Goal: Transaction & Acquisition: Purchase product/service

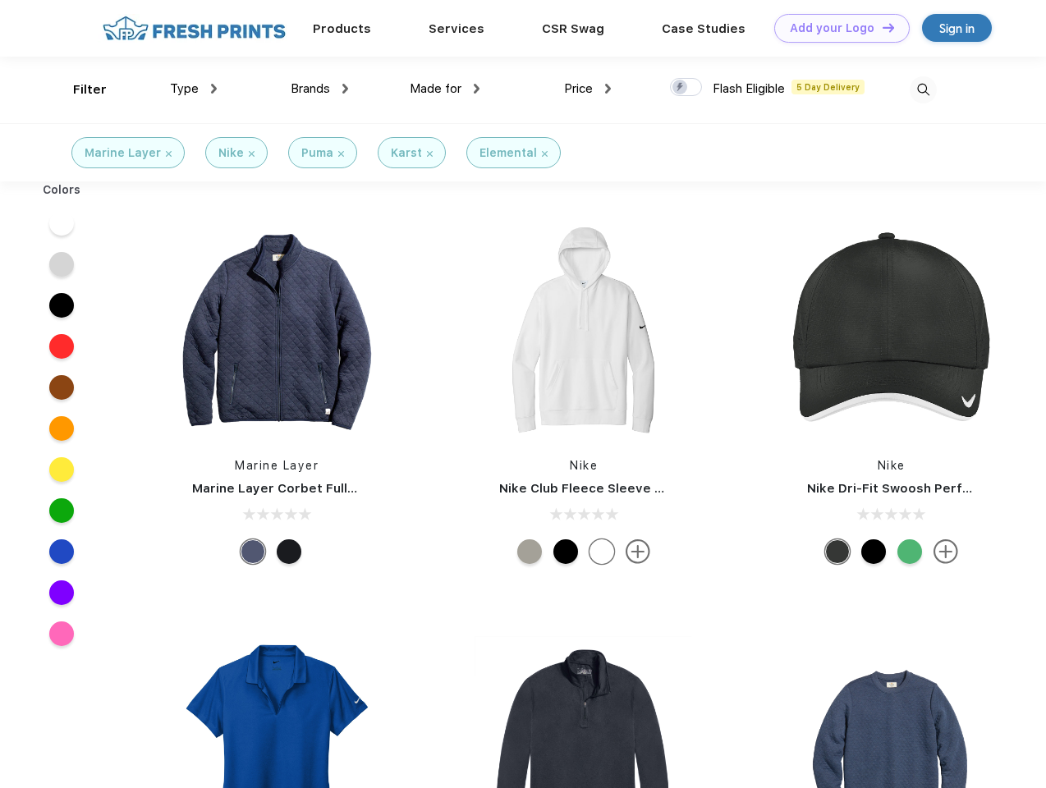
scroll to position [1, 0]
click at [836, 28] on link "Add your Logo Design Tool" at bounding box center [842, 28] width 136 height 29
click at [0, 0] on div "Design Tool" at bounding box center [0, 0] width 0 height 0
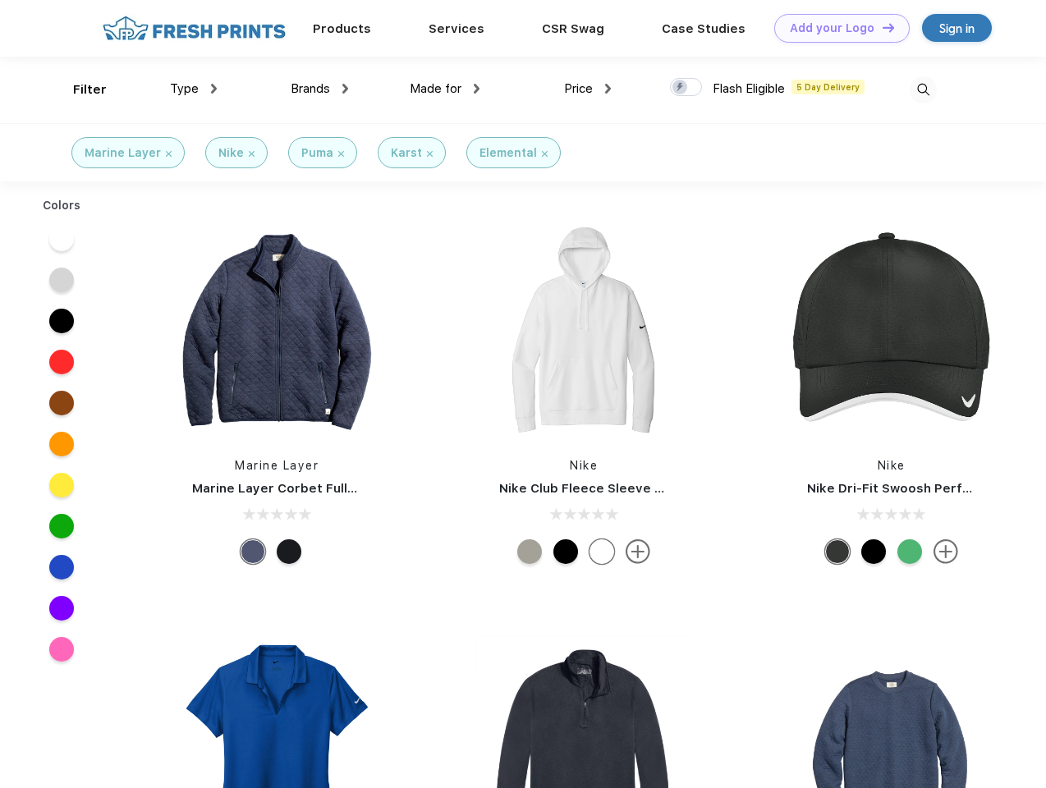
click at [881, 27] on link "Add your Logo Design Tool" at bounding box center [842, 28] width 136 height 29
click at [79, 90] on div "Filter" at bounding box center [90, 89] width 34 height 19
click at [194, 89] on span "Type" at bounding box center [184, 88] width 29 height 15
click at [319, 89] on span "Brands" at bounding box center [310, 88] width 39 height 15
click at [445, 89] on span "Made for" at bounding box center [436, 88] width 52 height 15
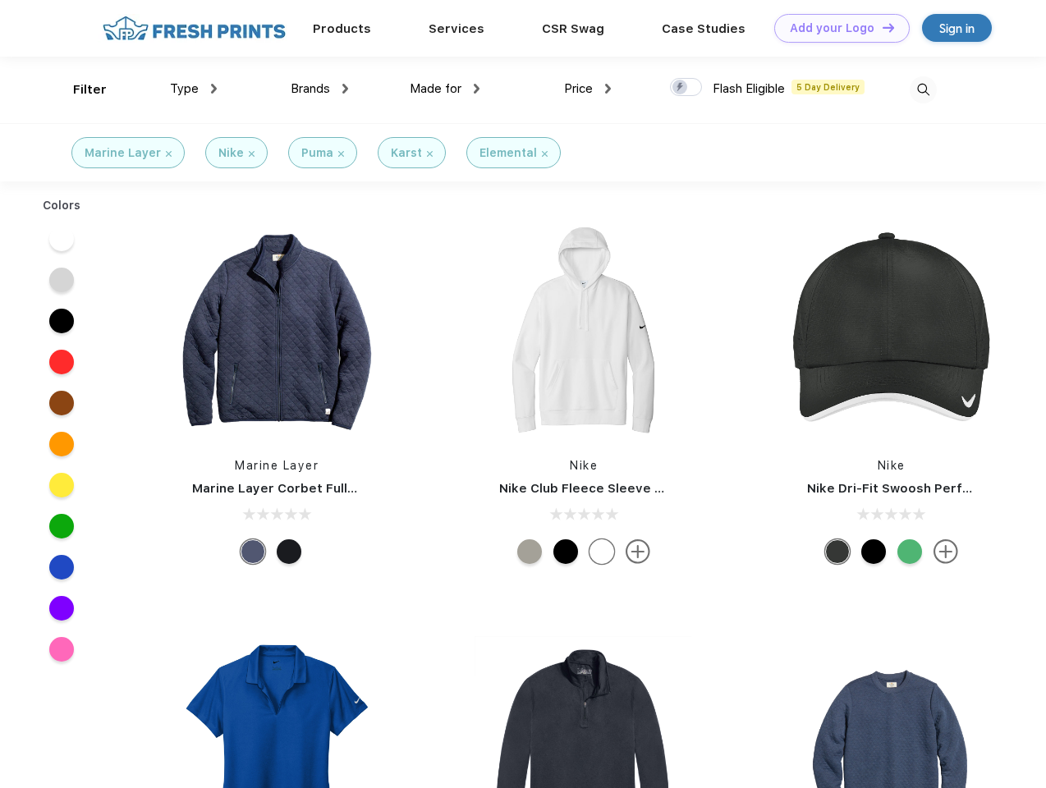
click at [588, 89] on span "Price" at bounding box center [578, 88] width 29 height 15
click at [687, 88] on div at bounding box center [686, 87] width 32 height 18
click at [681, 88] on input "checkbox" at bounding box center [675, 82] width 11 height 11
click at [923, 90] on img at bounding box center [923, 89] width 27 height 27
